Goal: Complete application form: Complete application form

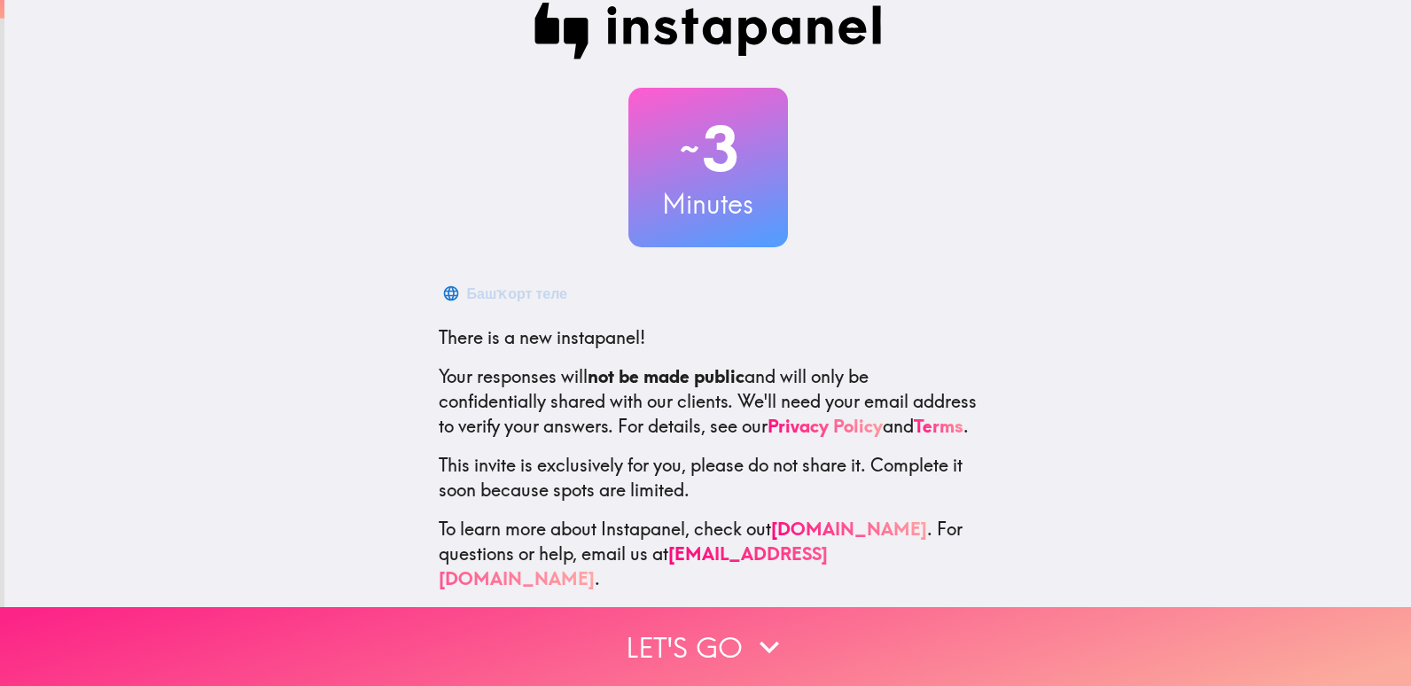
scroll to position [51, 0]
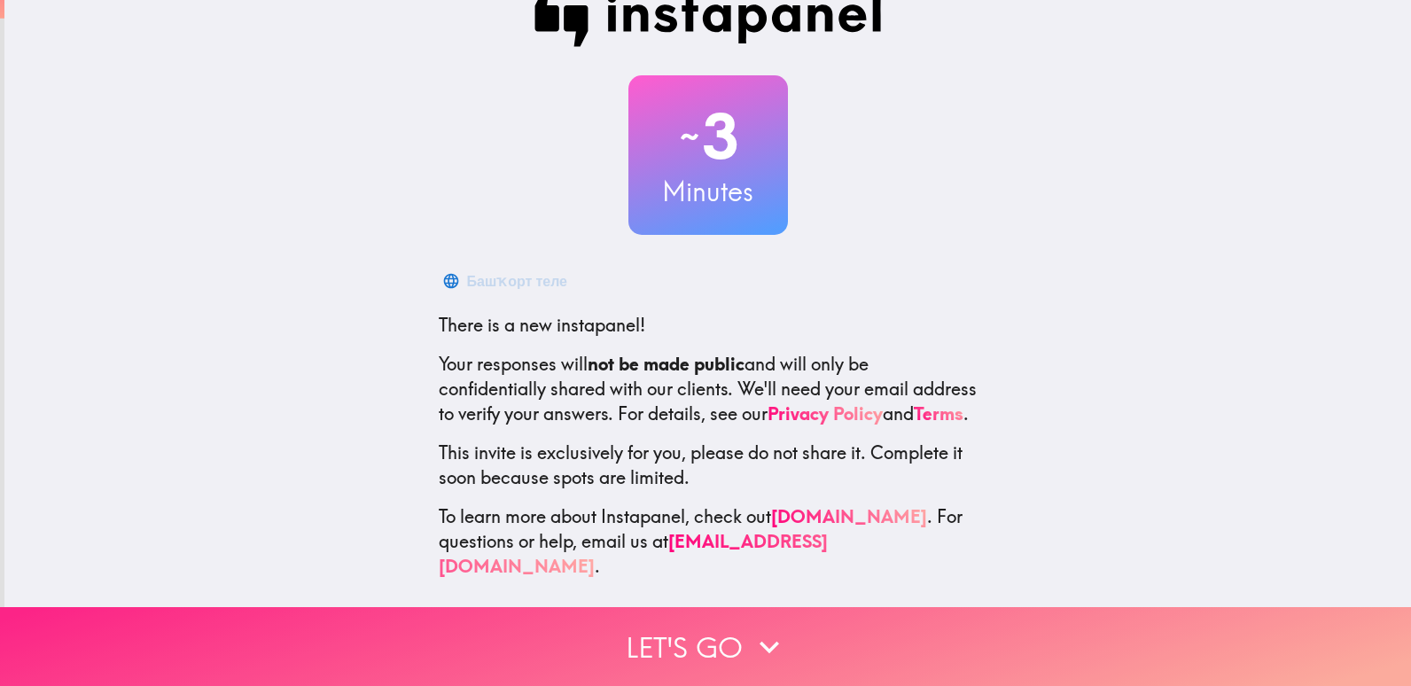
drag, startPoint x: 721, startPoint y: 642, endPoint x: 757, endPoint y: 622, distance: 41.2
click at [721, 641] on button "Let's go" at bounding box center [705, 646] width 1411 height 79
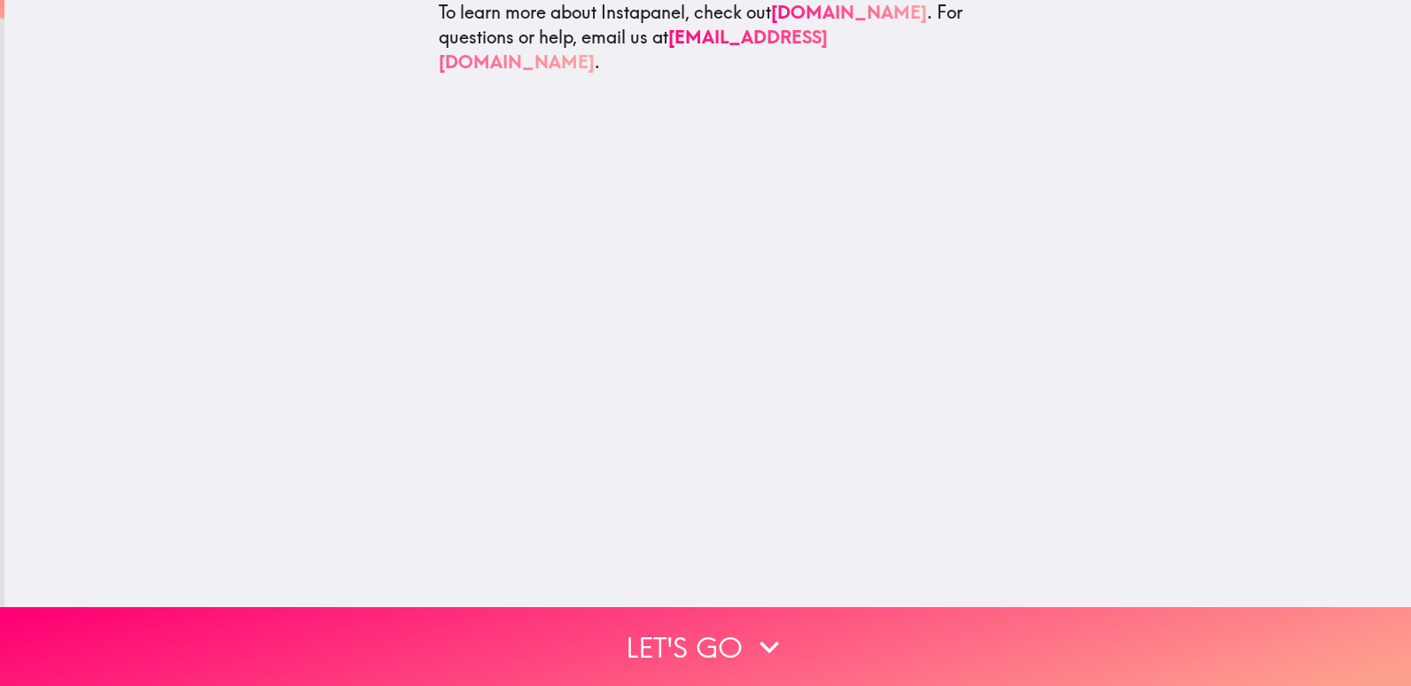
scroll to position [0, 0]
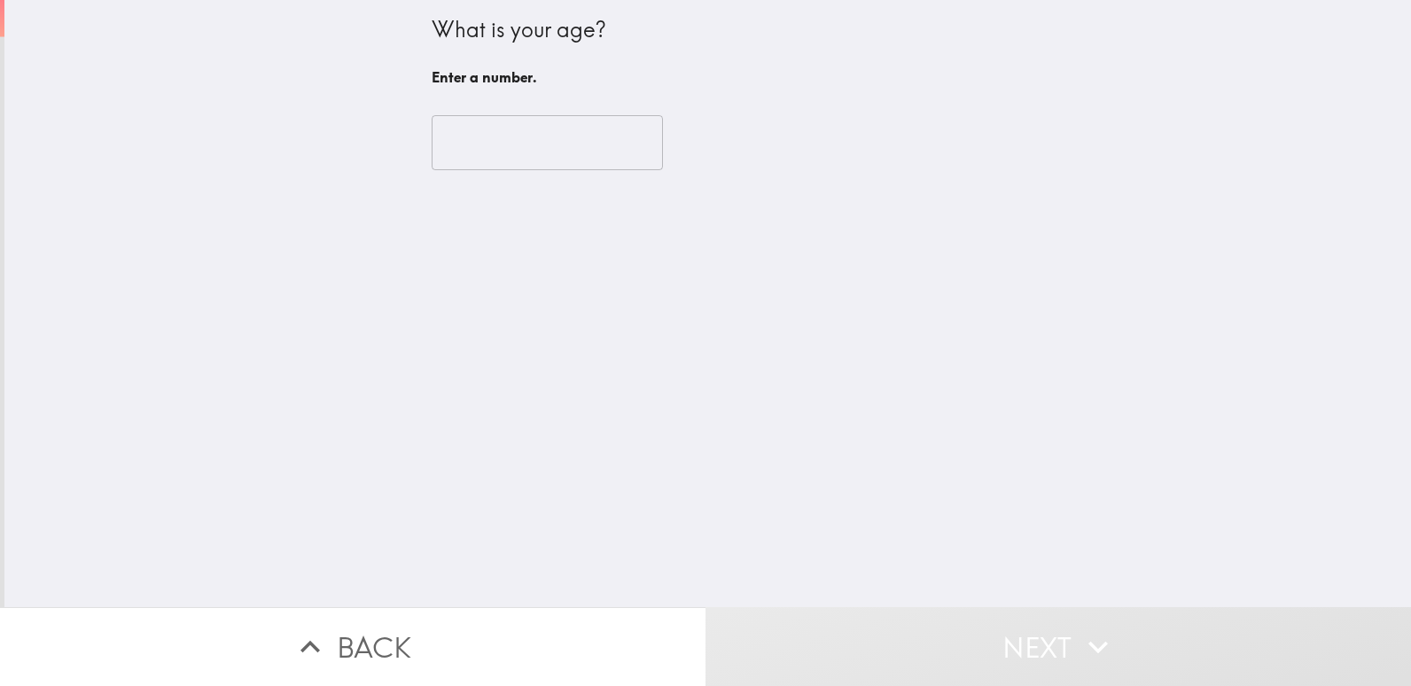
click at [492, 144] on input "number" at bounding box center [547, 142] width 231 height 55
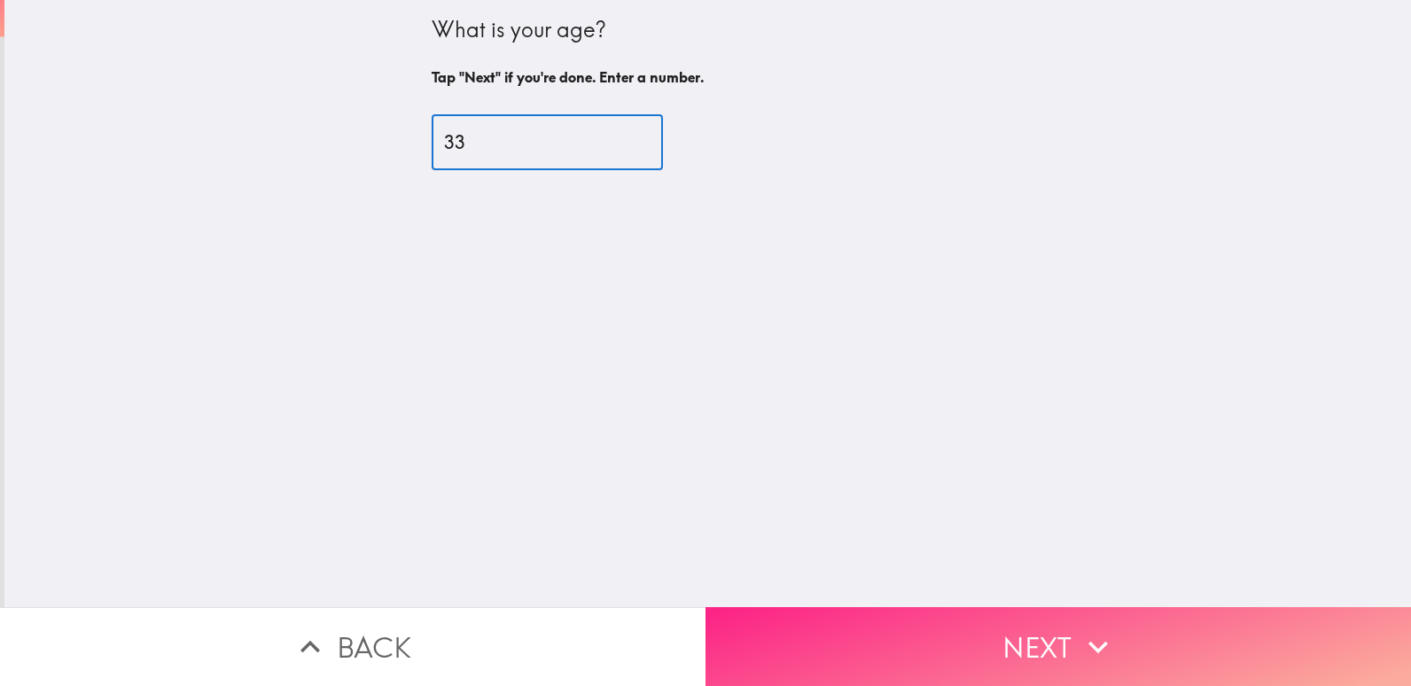
type input "33"
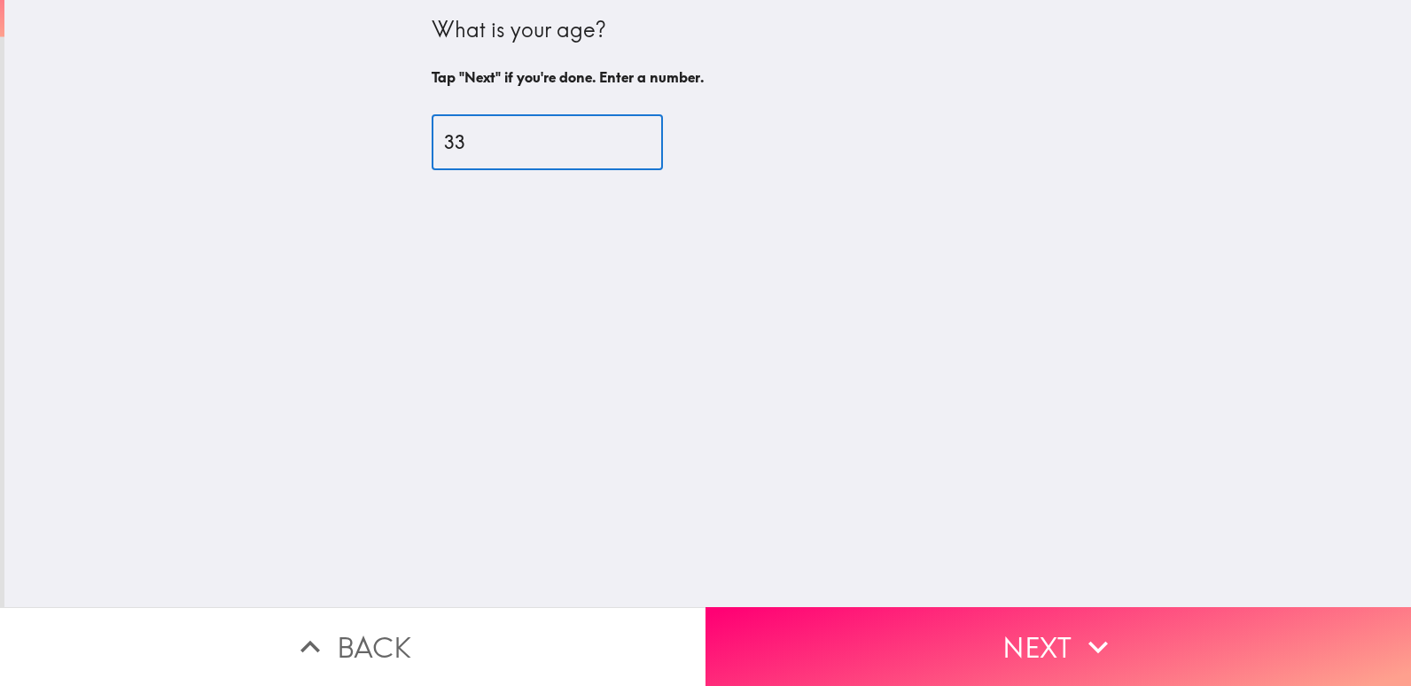
click at [955, 607] on button "Next" at bounding box center [1059, 646] width 706 height 79
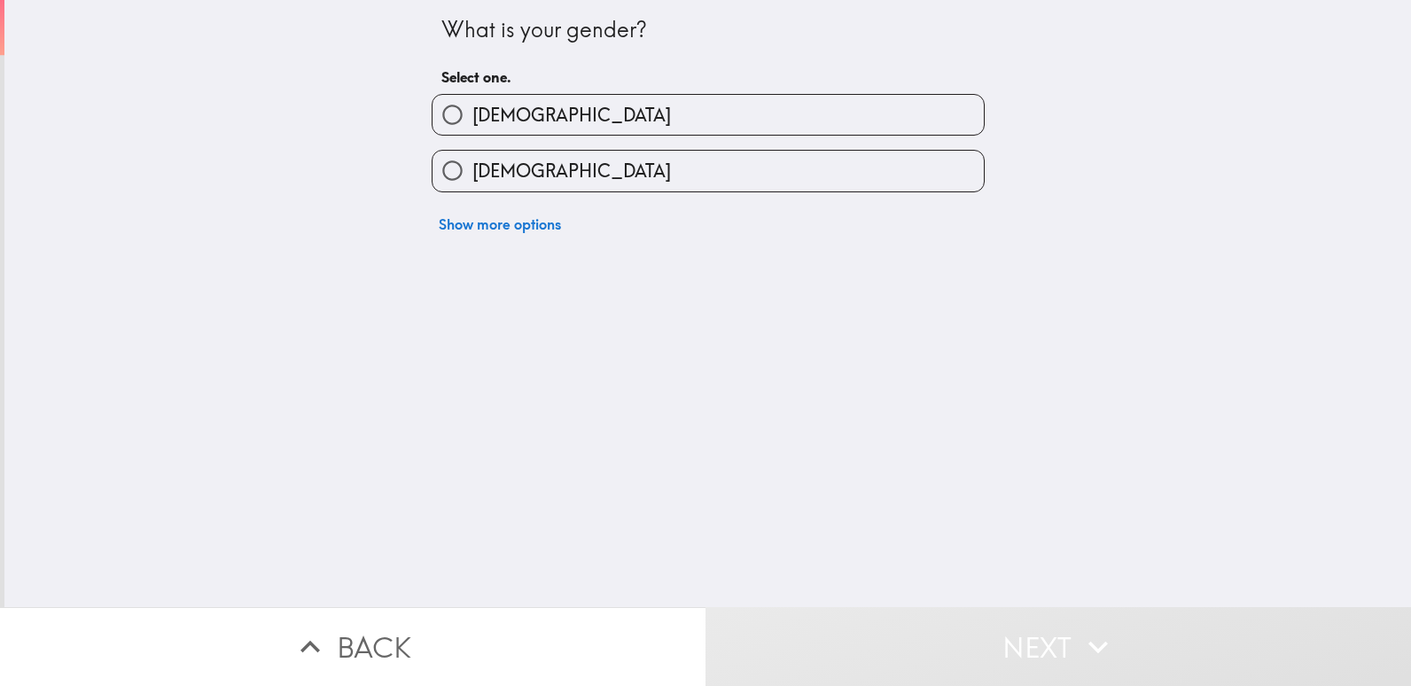
click at [500, 166] on span "[DEMOGRAPHIC_DATA]" at bounding box center [571, 171] width 199 height 25
click at [472, 166] on input "[DEMOGRAPHIC_DATA]" at bounding box center [453, 171] width 40 height 40
radio input "true"
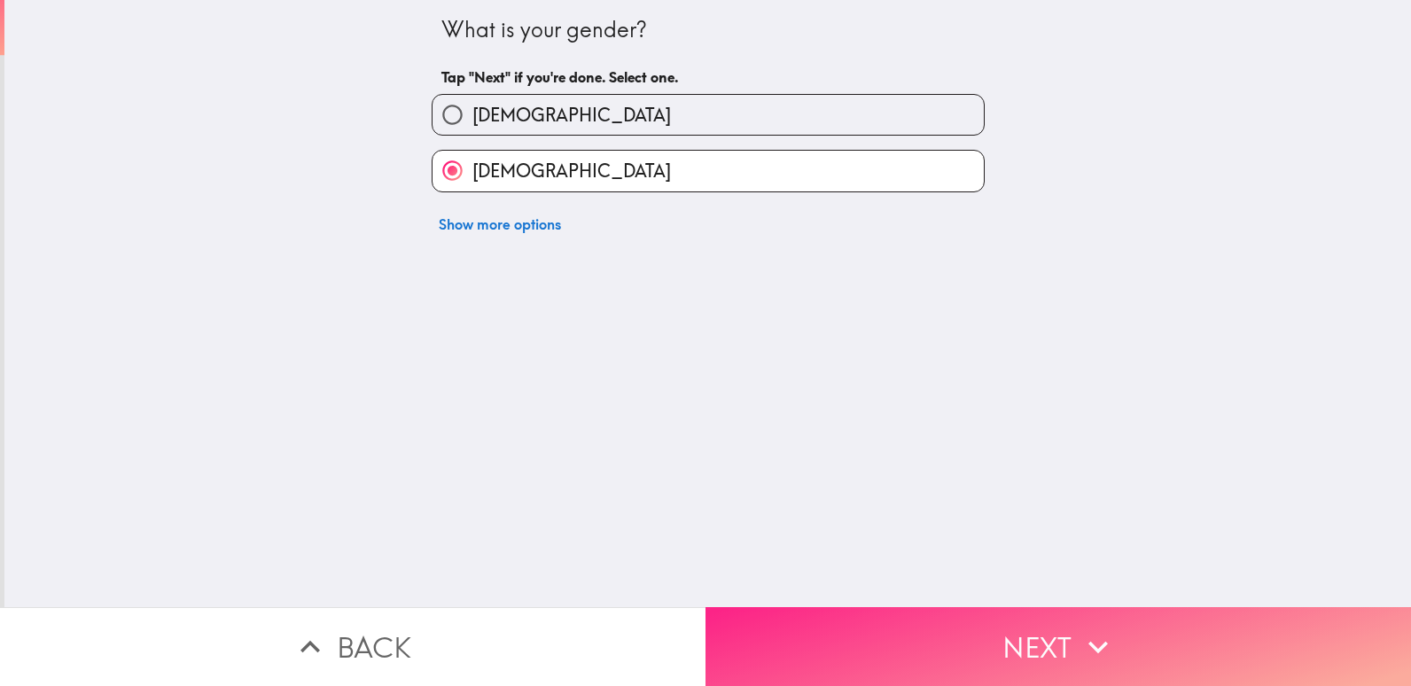
click at [993, 638] on button "Next" at bounding box center [1059, 646] width 706 height 79
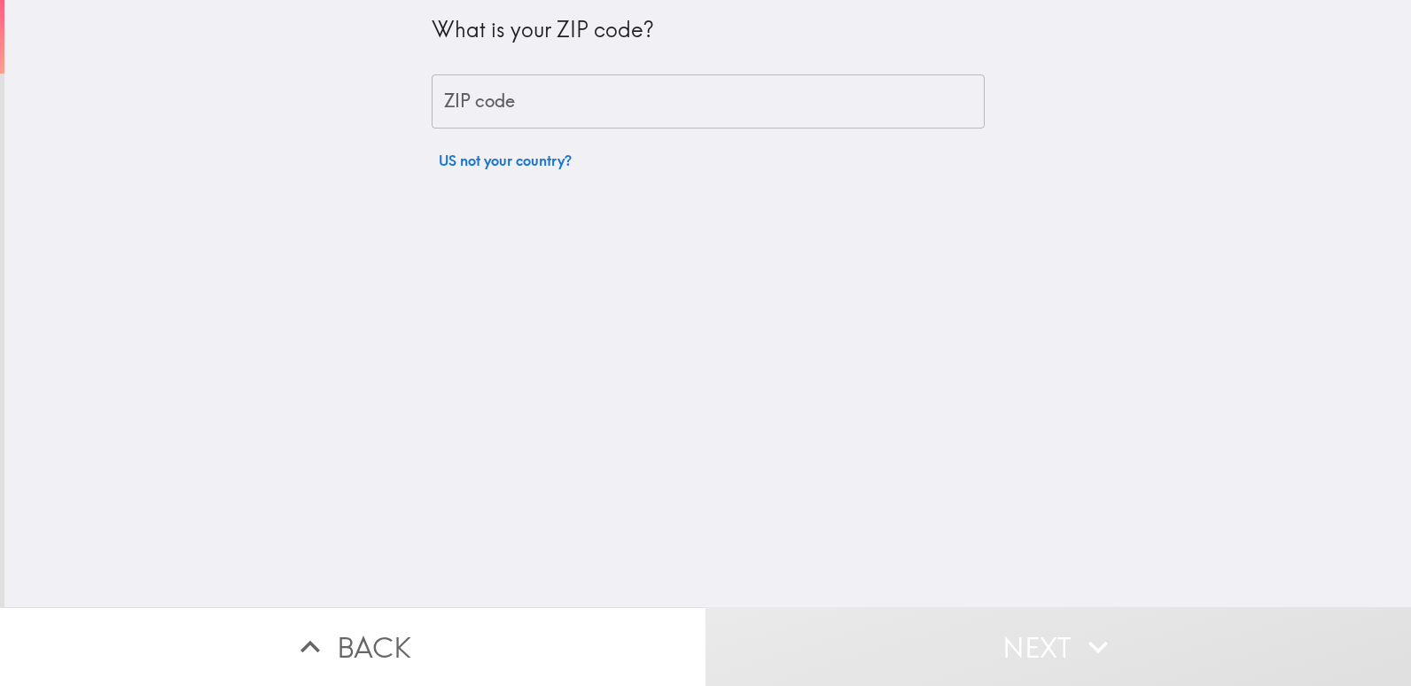
click at [520, 113] on input "ZIP code" at bounding box center [708, 101] width 553 height 55
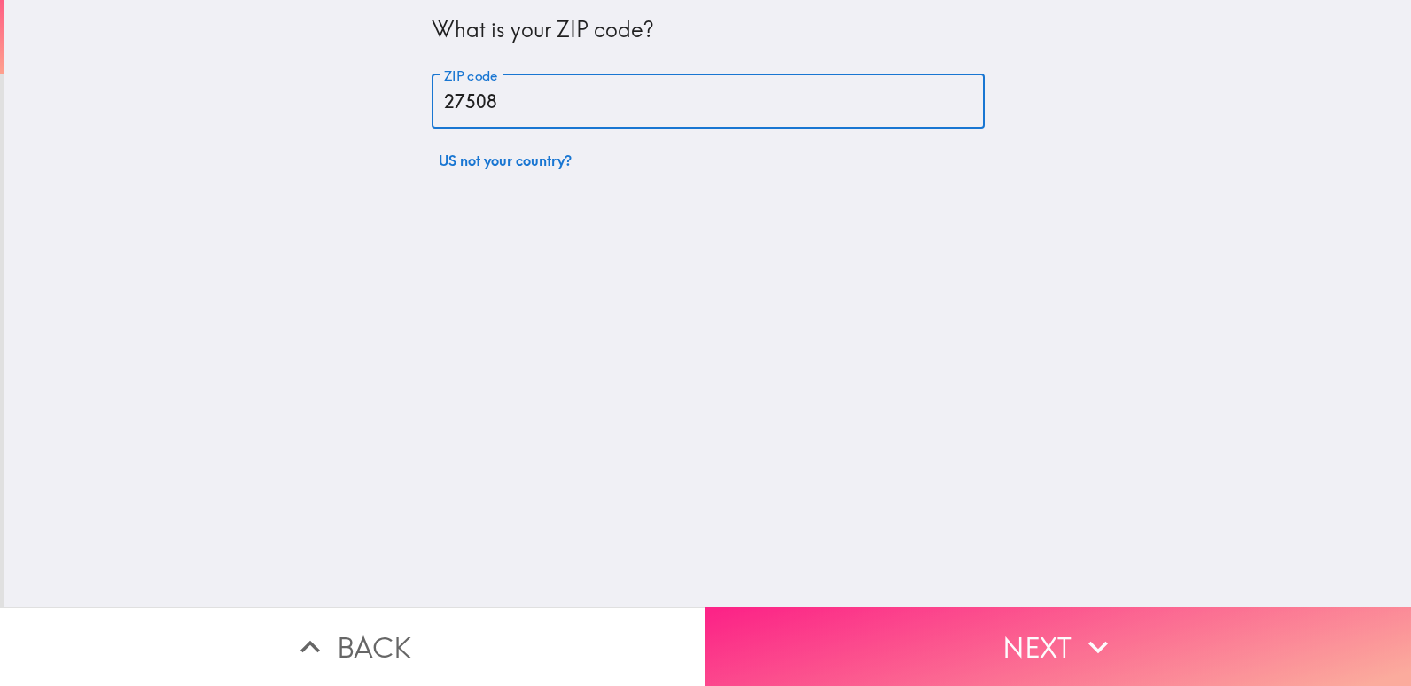
type input "27508"
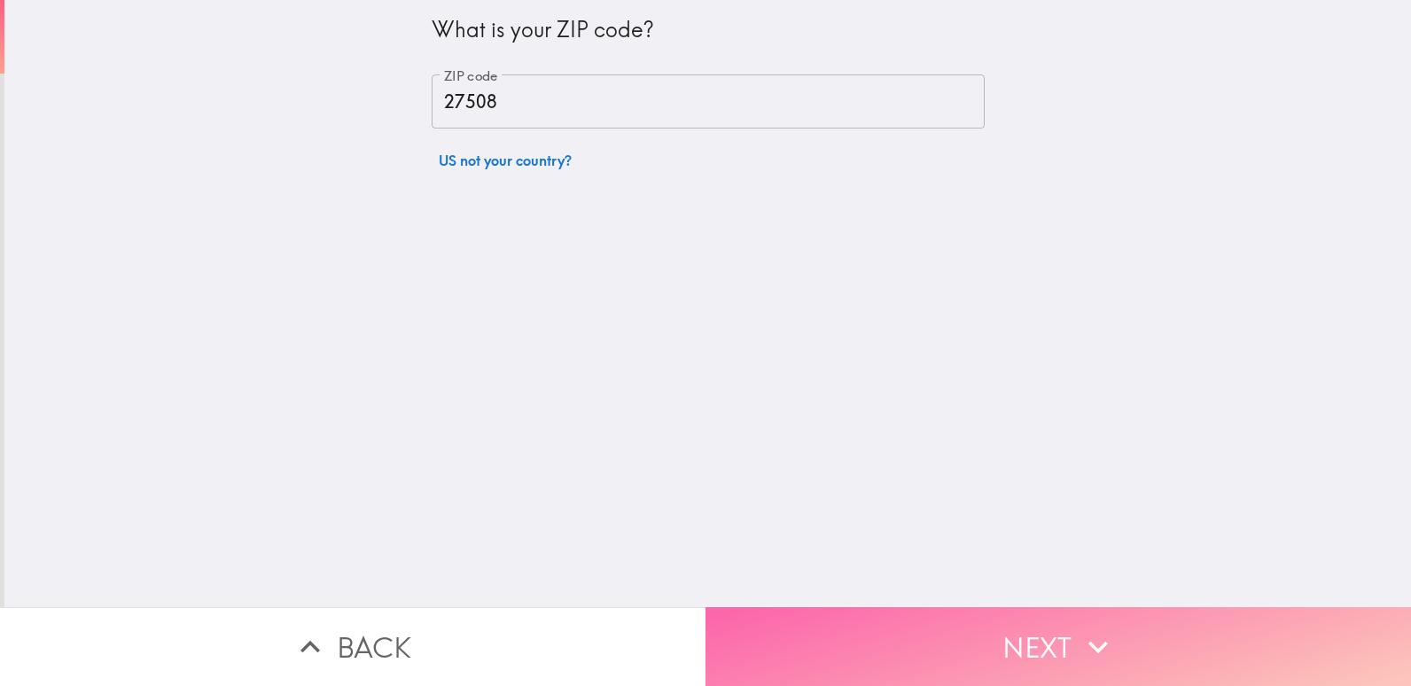
click at [905, 619] on button "Next" at bounding box center [1059, 646] width 706 height 79
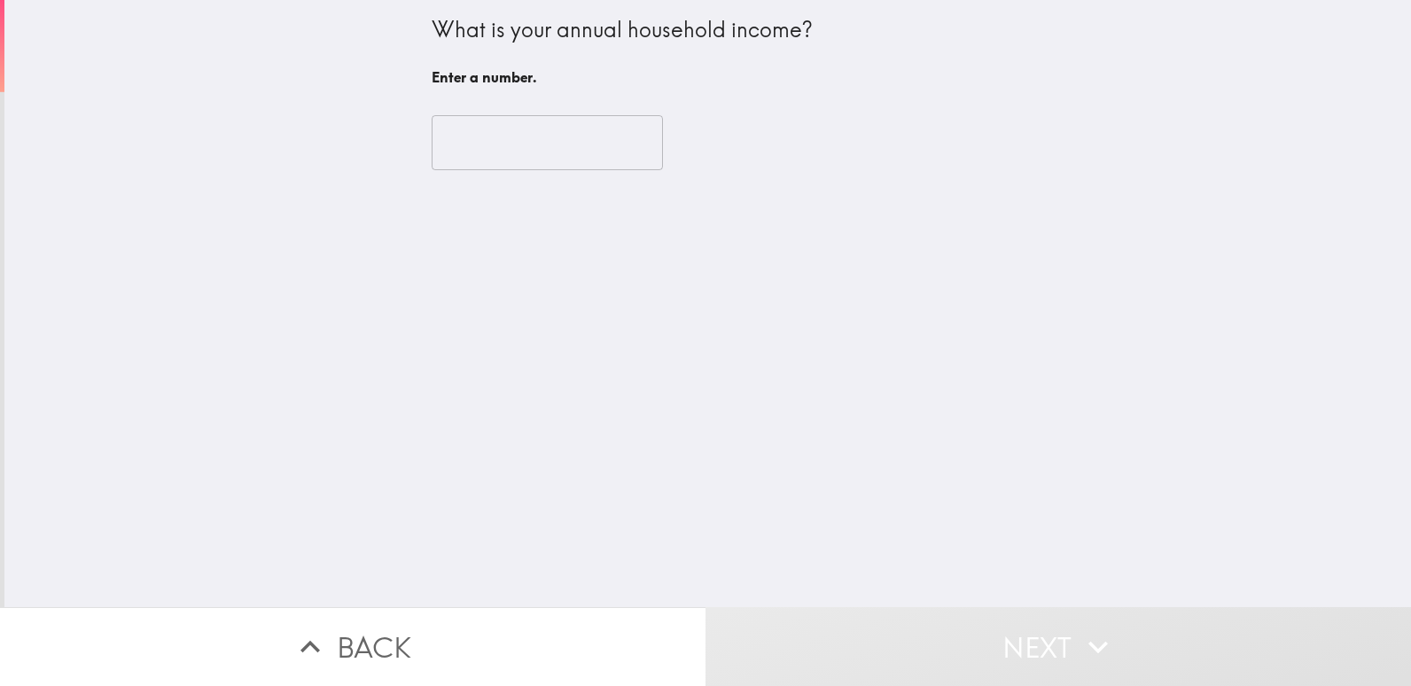
click at [552, 168] on input "number" at bounding box center [547, 142] width 231 height 55
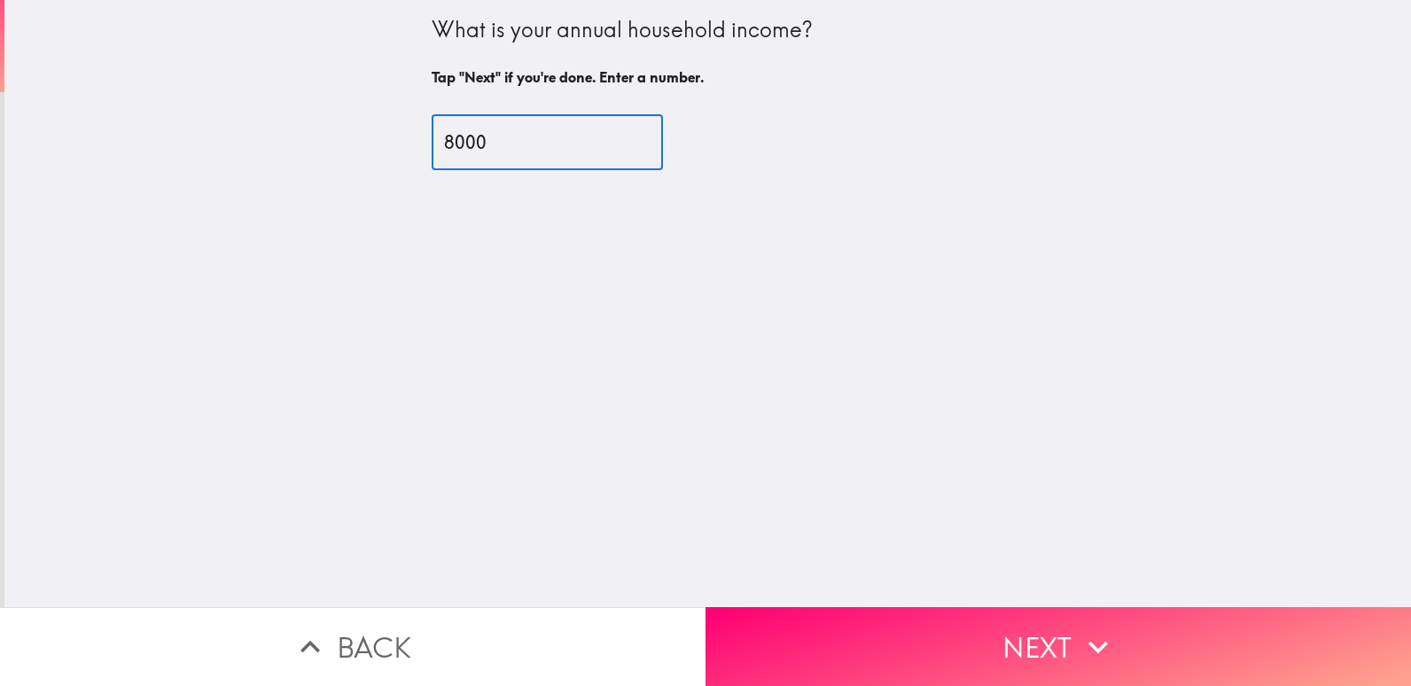
type input "8000"
click at [1018, 628] on button "Next" at bounding box center [1059, 646] width 706 height 79
click at [519, 147] on input "8000" at bounding box center [547, 142] width 231 height 55
